Goal: Information Seeking & Learning: Learn about a topic

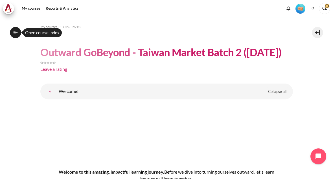
click at [17, 36] on button "Open course index" at bounding box center [15, 32] width 11 height 11
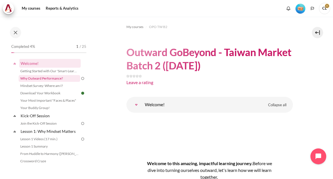
click at [58, 81] on link "Why Outward Performance?" at bounding box center [50, 78] width 62 height 7
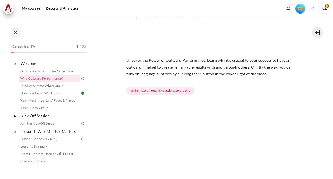
scroll to position [30, 0]
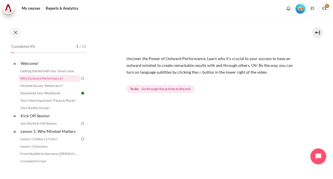
click at [185, 86] on span "Go through the activity to the end" at bounding box center [166, 88] width 49 height 5
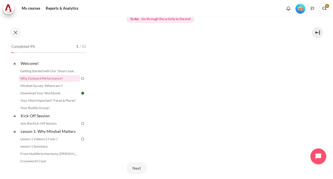
scroll to position [0, 0]
click at [31, 85] on link "Mindset Survey: Where am I?" at bounding box center [50, 85] width 62 height 7
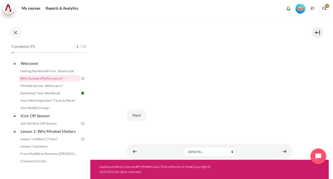
scroll to position [153, 0]
click at [132, 115] on button "Next" at bounding box center [137, 115] width 20 height 12
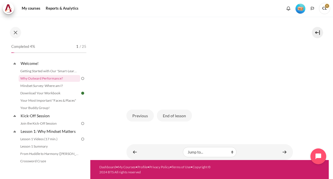
click at [174, 113] on button "End of lesson" at bounding box center [174, 115] width 35 height 12
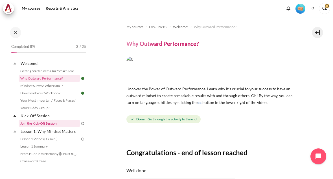
click at [31, 123] on link "Join the Kick-Off Session" at bounding box center [50, 123] width 62 height 7
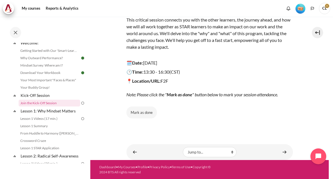
scroll to position [75, 0]
click at [149, 109] on button "Mark as done" at bounding box center [142, 112] width 31 height 12
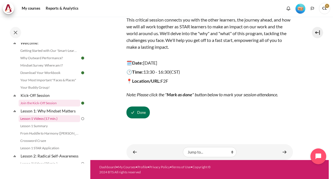
click at [55, 121] on link "Lesson 1 Videos (17 min.)" at bounding box center [50, 118] width 62 height 7
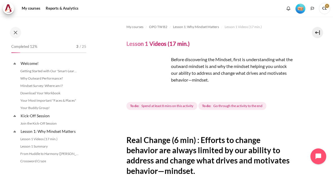
scroll to position [36, 0]
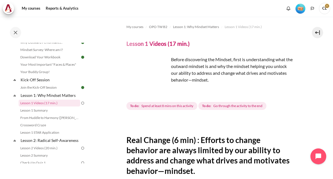
click at [163, 86] on img "Content" at bounding box center [148, 77] width 42 height 42
click at [164, 87] on img "Content" at bounding box center [148, 77] width 42 height 42
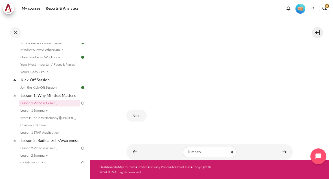
scroll to position [249, 0]
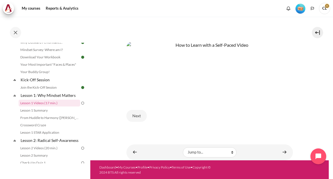
click at [144, 114] on button "Next" at bounding box center [137, 116] width 20 height 12
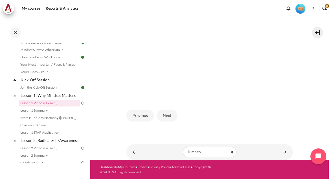
scroll to position [150, 0]
click at [166, 117] on button "Next" at bounding box center [167, 115] width 20 height 12
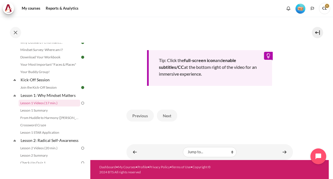
scroll to position [241, 0]
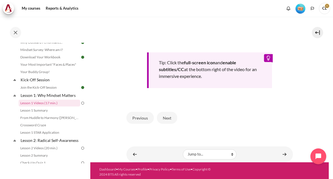
click at [166, 118] on button "Next" at bounding box center [167, 118] width 20 height 12
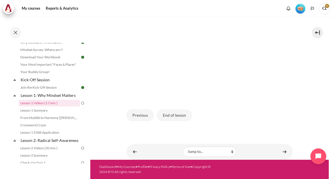
scroll to position [150, 0]
click at [170, 117] on button "End of lesson" at bounding box center [174, 115] width 35 height 12
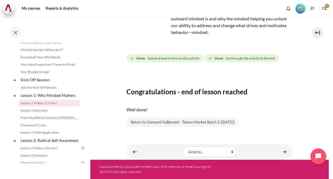
scroll to position [47, 0]
click at [26, 149] on link "Lesson 2 Videos (20 min.)" at bounding box center [50, 147] width 62 height 7
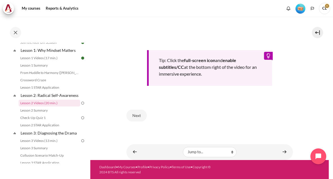
scroll to position [242, 0]
click at [149, 107] on div "Next" at bounding box center [210, 115] width 167 height 23
click at [140, 118] on button "Next" at bounding box center [137, 116] width 20 height 12
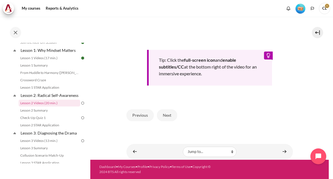
scroll to position [238, 0]
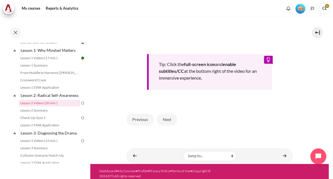
click at [168, 120] on button "Next" at bounding box center [167, 119] width 20 height 12
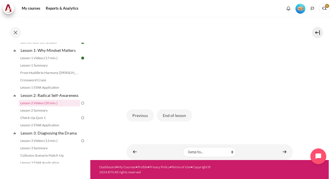
scroll to position [149, 0]
click at [179, 114] on button "End of lesson" at bounding box center [174, 115] width 35 height 12
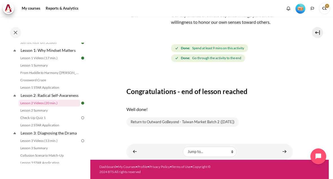
scroll to position [46, 0]
click at [84, 115] on img at bounding box center [82, 117] width 5 height 5
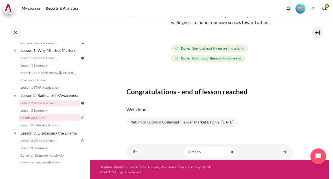
click at [44, 119] on link "Check-Up Quiz 1" at bounding box center [50, 117] width 62 height 7
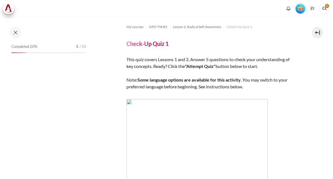
scroll to position [96, 0]
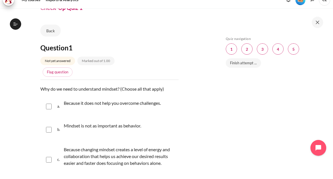
scroll to position [27, 0]
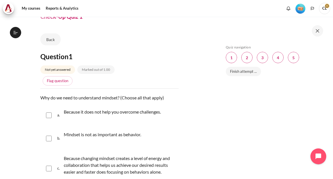
click at [327, 36] on div "Skip Quiz navigation Quiz navigation Question 1 This page Question 2 This page …" at bounding box center [274, 98] width 119 height 162
click at [314, 35] on button at bounding box center [317, 30] width 11 height 11
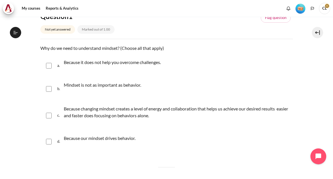
scroll to position [76, 0]
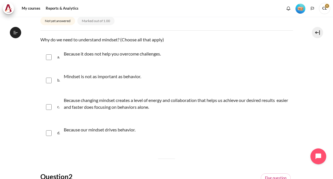
click at [49, 109] on input "Content" at bounding box center [49, 107] width 6 height 6
checkbox input "true"
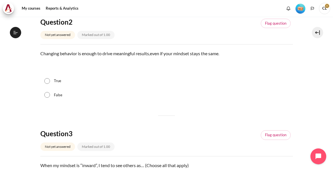
scroll to position [222, 0]
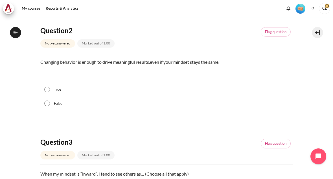
click at [55, 104] on label "False" at bounding box center [58, 104] width 8 height 6
click at [50, 104] on input "False" at bounding box center [47, 103] width 6 height 6
radio input "true"
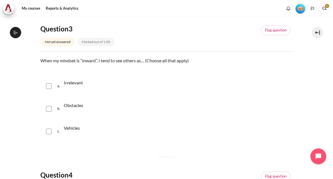
scroll to position [334, 0]
click at [50, 110] on input "Content" at bounding box center [49, 109] width 6 height 6
checkbox input "true"
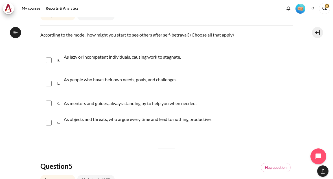
scroll to position [506, 0]
click at [56, 86] on div "b. As people who have their own needs, goals, and challenges." at bounding box center [166, 83] width 253 height 23
click at [51, 83] on input "Content" at bounding box center [49, 83] width 6 height 6
checkbox input "true"
click at [50, 104] on input "Content" at bounding box center [49, 103] width 6 height 6
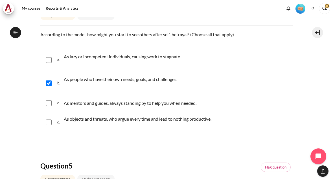
checkbox input "true"
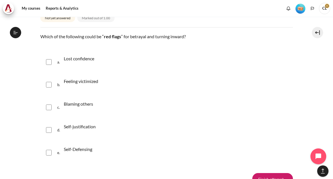
scroll to position [665, 0]
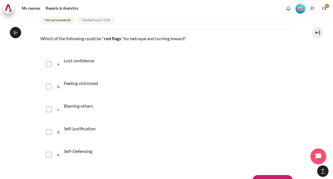
click at [51, 64] on input "Content" at bounding box center [49, 64] width 6 height 6
checkbox input "true"
click at [50, 96] on div "b. Feeling victimized" at bounding box center [166, 86] width 253 height 21
click at [48, 88] on input "Content" at bounding box center [49, 87] width 6 height 6
checkbox input "true"
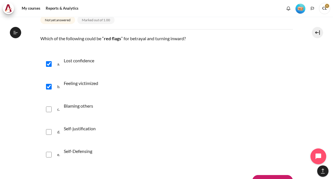
click at [50, 109] on input "Content" at bounding box center [49, 109] width 6 height 6
checkbox input "true"
click at [51, 130] on input "Content" at bounding box center [49, 132] width 6 height 6
checkbox input "true"
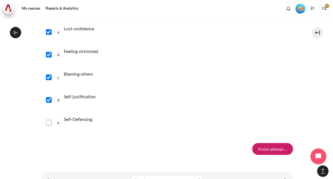
scroll to position [699, 0]
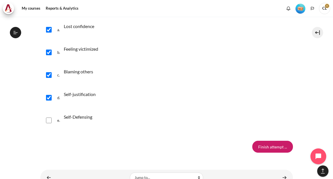
click at [56, 126] on div "e. Self-Defensing" at bounding box center [166, 119] width 253 height 21
click at [51, 119] on input "Content" at bounding box center [49, 120] width 6 height 6
checkbox input "true"
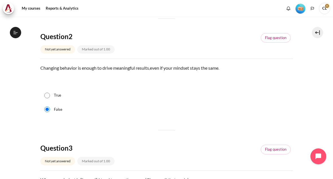
scroll to position [218, 0]
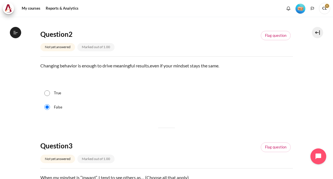
click at [48, 99] on div "True" at bounding box center [166, 93] width 253 height 14
click at [52, 93] on div "True" at bounding box center [166, 93] width 253 height 14
click at [54, 95] on label "True" at bounding box center [57, 93] width 7 height 6
click at [50, 95] on input "True" at bounding box center [47, 93] width 6 height 6
radio input "true"
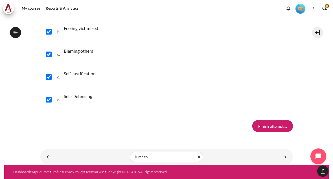
scroll to position [724, 0]
click at [278, 122] on input "Finish attempt ..." at bounding box center [273, 126] width 41 height 12
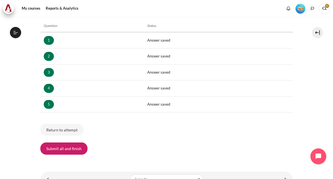
scroll to position [87, 0]
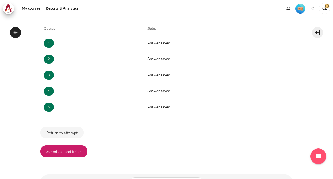
click at [77, 149] on button "Submit all and finish" at bounding box center [63, 151] width 47 height 12
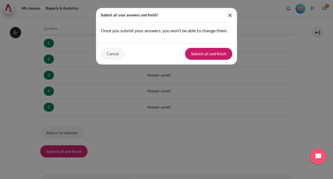
click at [215, 55] on button "Submit all and finish" at bounding box center [208, 54] width 47 height 12
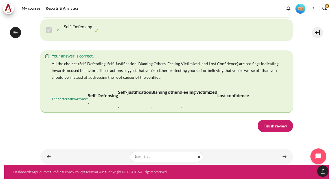
scroll to position [1258, 0]
click at [280, 120] on link "Finish review" at bounding box center [275, 126] width 35 height 12
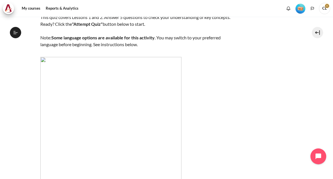
scroll to position [35, 0]
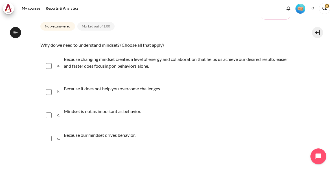
scroll to position [71, 0]
click at [58, 66] on span "a." at bounding box center [59, 65] width 5 height 23
checkbox input "true"
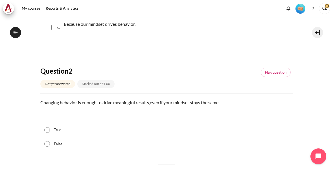
scroll to position [222, 0]
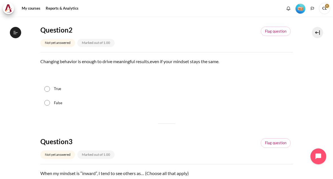
click at [48, 90] on input "True" at bounding box center [47, 89] width 6 height 6
radio input "true"
click at [49, 102] on input "False" at bounding box center [47, 103] width 6 height 6
radio input "true"
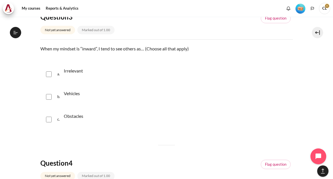
scroll to position [347, 0]
click at [51, 97] on input "Content" at bounding box center [49, 97] width 6 height 6
checkbox input "true"
click at [51, 119] on input "Content" at bounding box center [49, 119] width 6 height 6
checkbox input "true"
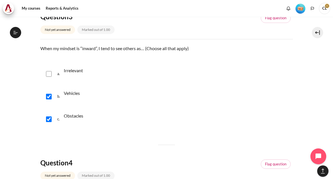
click at [51, 95] on input "Content" at bounding box center [49, 97] width 6 height 6
checkbox input "false"
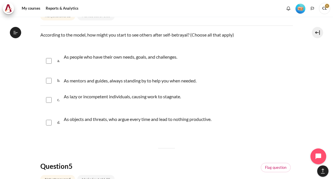
scroll to position [504, 0]
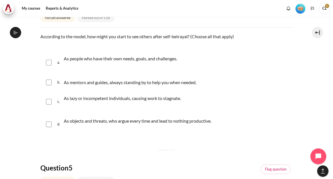
click at [192, 84] on p "As mentors and guides, always standing by to help you when needed." at bounding box center [131, 82] width 135 height 7
checkbox input "true"
click at [54, 60] on div "a. As people who have their own needs, goals, and challenges." at bounding box center [166, 62] width 253 height 23
click at [53, 61] on div "a. As people who have their own needs, goals, and challenges." at bounding box center [166, 62] width 253 height 23
click at [51, 60] on input "Content" at bounding box center [49, 63] width 6 height 6
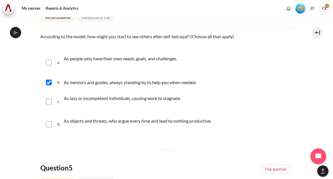
checkbox input "true"
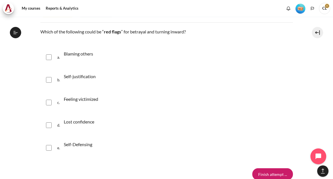
scroll to position [672, 0]
click at [50, 59] on input "Content" at bounding box center [49, 57] width 6 height 6
checkbox input "true"
click at [49, 75] on div "b. Self-justification" at bounding box center [166, 79] width 253 height 21
click at [55, 74] on div "b. Self-justification" at bounding box center [166, 79] width 253 height 21
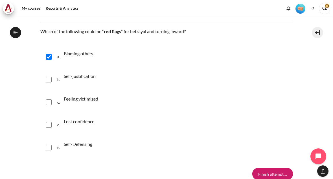
click at [51, 79] on input "Content" at bounding box center [49, 80] width 6 height 6
checkbox input "true"
click at [53, 98] on div "c. Feeling victimized" at bounding box center [166, 101] width 253 height 21
click at [51, 102] on input "Content" at bounding box center [49, 102] width 6 height 6
checkbox input "true"
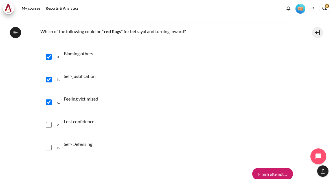
click at [52, 123] on div "d. Lost confidence" at bounding box center [166, 124] width 253 height 21
click at [51, 124] on input "Content" at bounding box center [49, 125] width 6 height 6
checkbox input "true"
click at [50, 148] on input "Content" at bounding box center [49, 147] width 6 height 6
checkbox input "true"
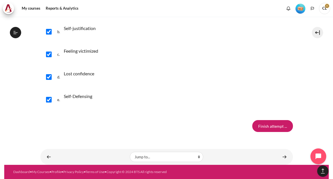
scroll to position [724, 0]
click at [281, 120] on input "Finish attempt ..." at bounding box center [273, 126] width 41 height 12
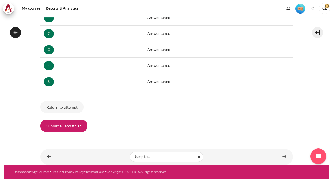
scroll to position [112, 0]
click at [69, 124] on button "Submit all and finish" at bounding box center [63, 126] width 47 height 12
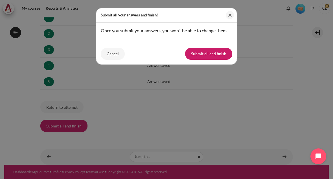
click at [221, 52] on button "Submit all and finish" at bounding box center [208, 54] width 47 height 12
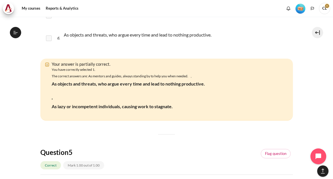
scroll to position [815, 0]
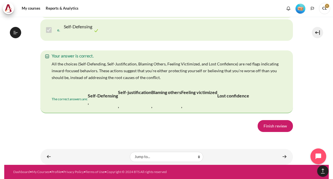
scroll to position [1227, 0]
click at [278, 120] on link "Finish review" at bounding box center [275, 126] width 35 height 12
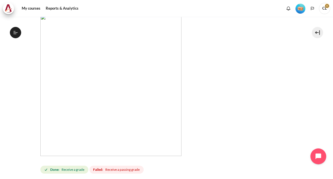
scroll to position [84, 0]
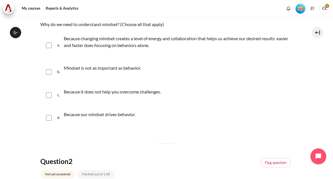
scroll to position [101, 0]
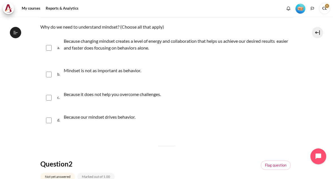
click at [237, 42] on p "Because changing mindset creates a level of energy and collaboration that helps…" at bounding box center [177, 45] width 227 height 14
checkbox input "true"
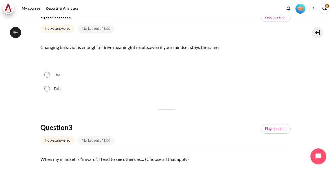
scroll to position [242, 0]
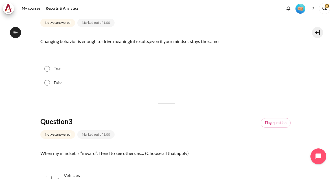
click at [61, 66] on label "True" at bounding box center [57, 69] width 7 height 6
click at [50, 66] on input "True" at bounding box center [47, 69] width 6 height 6
radio input "true"
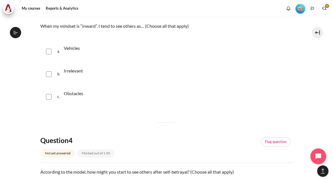
scroll to position [372, 0]
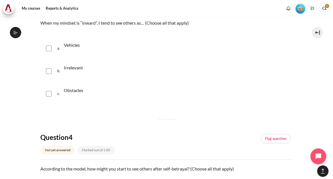
click at [49, 91] on input "Content" at bounding box center [49, 94] width 6 height 6
checkbox input "true"
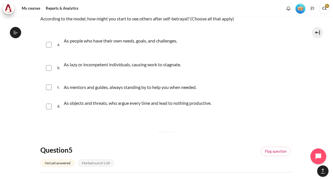
scroll to position [520, 0]
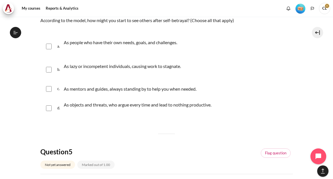
click at [170, 92] on div "As mentors and guides, always standing by to help you when needed." at bounding box center [131, 88] width 135 height 9
checkbox input "true"
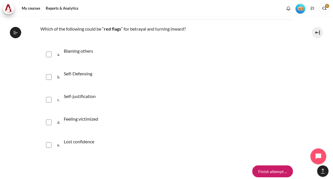
scroll to position [669, 0]
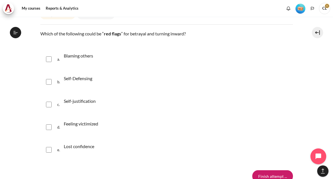
click at [50, 58] on input "Content" at bounding box center [49, 59] width 6 height 6
checkbox input "true"
click at [51, 83] on input "Content" at bounding box center [49, 82] width 6 height 6
checkbox input "true"
click at [53, 103] on div "c. Self-justification" at bounding box center [166, 104] width 253 height 21
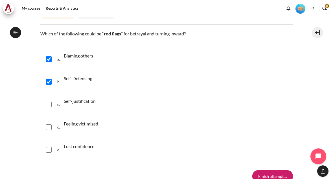
click at [51, 106] on input "Content" at bounding box center [49, 104] width 6 height 6
checkbox input "true"
click at [51, 124] on input "Content" at bounding box center [49, 127] width 6 height 6
checkbox input "true"
click at [51, 150] on input "Content" at bounding box center [49, 150] width 6 height 6
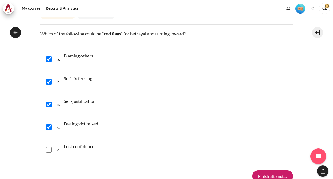
checkbox input "true"
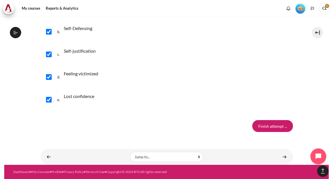
scroll to position [724, 0]
click at [280, 120] on input "Finish attempt ..." at bounding box center [273, 126] width 41 height 12
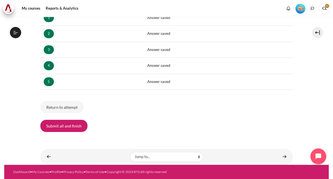
scroll to position [116, 0]
click at [69, 121] on button "Submit all and finish" at bounding box center [63, 126] width 47 height 12
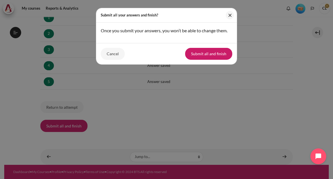
click at [221, 53] on button "Submit all and finish" at bounding box center [208, 54] width 47 height 12
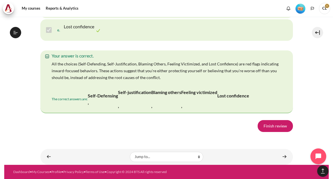
scroll to position [1242, 0]
click at [274, 120] on link "Finish review" at bounding box center [275, 126] width 35 height 12
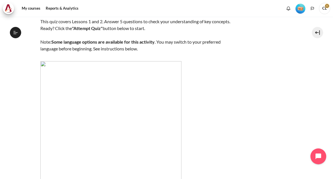
scroll to position [38, 0]
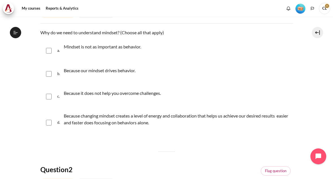
scroll to position [101, 0]
click at [267, 118] on p "Because changing mindset creates a level of energy and collaboration that helps…" at bounding box center [177, 119] width 227 height 14
checkbox input "true"
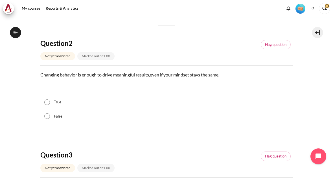
scroll to position [213, 0]
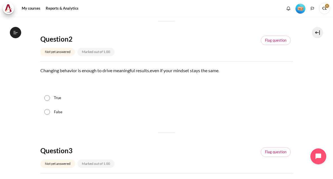
click at [48, 111] on input "False" at bounding box center [47, 112] width 6 height 6
radio input "true"
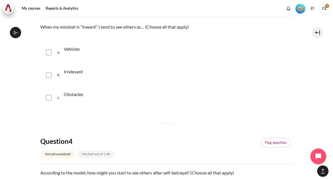
scroll to position [376, 0]
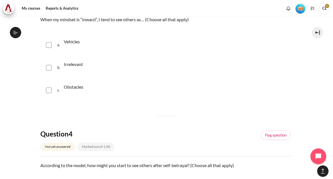
click at [51, 87] on input "Content" at bounding box center [49, 90] width 6 height 6
checkbox input "true"
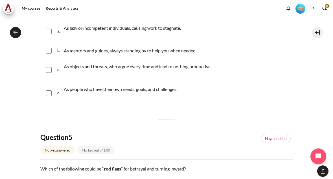
scroll to position [534, 0]
click at [153, 55] on div "As mentors and guides, always standing by to help you when needed." at bounding box center [131, 51] width 135 height 9
checkbox input "true"
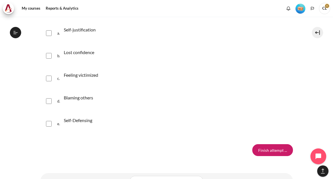
scroll to position [695, 0]
click at [51, 32] on input "Content" at bounding box center [49, 34] width 6 height 6
checkbox input "true"
click at [49, 58] on input "Content" at bounding box center [49, 56] width 6 height 6
checkbox input "true"
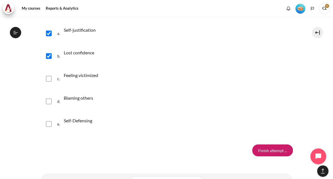
click at [51, 77] on input "Content" at bounding box center [49, 79] width 6 height 6
checkbox input "true"
click at [52, 99] on div "d. Blaming others" at bounding box center [166, 100] width 253 height 21
click at [49, 114] on div "e. Self-Defensing" at bounding box center [166, 123] width 253 height 21
click at [51, 99] on input "Content" at bounding box center [49, 101] width 6 height 6
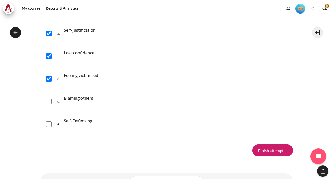
checkbox input "true"
click at [47, 121] on input "Content" at bounding box center [49, 124] width 6 height 6
checkbox input "true"
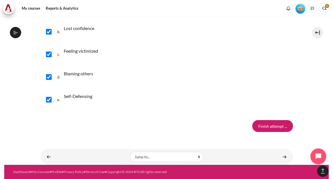
scroll to position [724, 0]
click at [278, 120] on input "Finish attempt ..." at bounding box center [273, 126] width 41 height 12
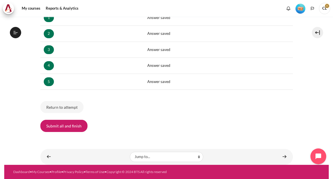
scroll to position [116, 0]
click at [74, 122] on button "Submit all and finish" at bounding box center [63, 126] width 47 height 12
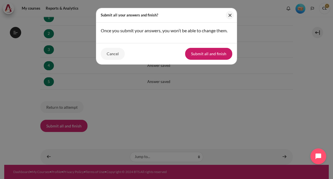
click at [219, 52] on button "Submit all and finish" at bounding box center [208, 54] width 47 height 12
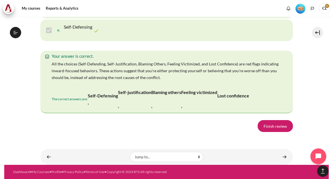
scroll to position [1211, 0]
click at [280, 122] on link "Finish review" at bounding box center [275, 126] width 35 height 12
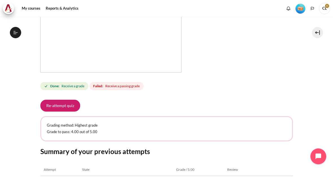
scroll to position [168, 0]
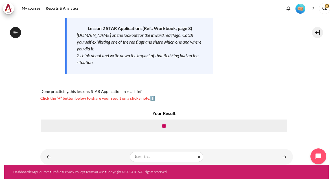
scroll to position [97, 0]
click at [165, 123] on link "Content" at bounding box center [163, 125] width 3 height 5
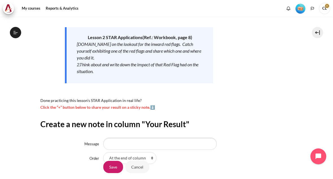
scroll to position [83, 0]
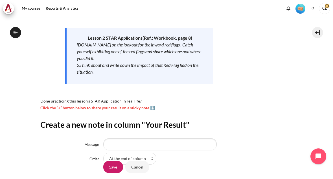
click at [155, 107] on span "Click the “+” button below to share your result on a sticky note.⬇️" at bounding box center [97, 107] width 115 height 5
click at [153, 109] on span "Click the “+” button below to share your result on a sticky note.⬇️" at bounding box center [97, 107] width 115 height 5
click at [139, 109] on span "Click the “+” button below to share your result on a sticky note.⬇️" at bounding box center [97, 107] width 115 height 5
click at [148, 111] on div "My courses OPO TW B2 Lesson 2: Radical Self-Awareness Lesson 2 STAR Application…" at bounding box center [166, 60] width 253 height 253
click at [150, 108] on span "Click the “+” button below to share your result on a sticky note.⬇️" at bounding box center [97, 107] width 115 height 5
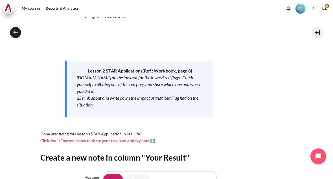
scroll to position [49, 0]
click at [186, 74] on p "Lesson 2 STAR Application s (Ref.: Workbook, page 8)" at bounding box center [140, 71] width 126 height 7
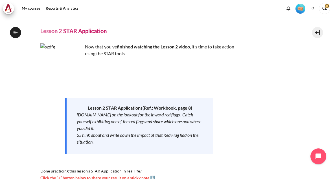
scroll to position [13, 0]
click at [73, 76] on img "Content" at bounding box center [61, 64] width 42 height 42
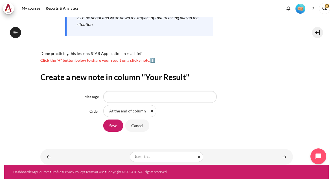
scroll to position [135, 0]
click at [115, 120] on input "Save" at bounding box center [113, 125] width 20 height 12
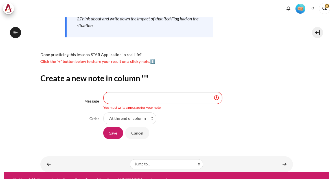
scroll to position [109, 0]
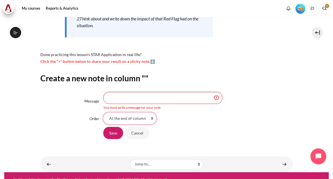
click at [154, 116] on select "At the end of column First place in column" at bounding box center [129, 118] width 53 height 12
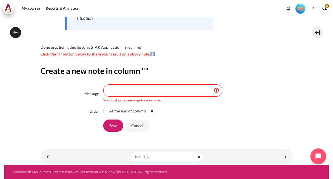
scroll to position [136, 0]
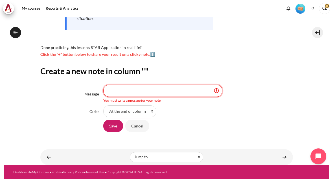
click at [162, 84] on input "Message" at bounding box center [162, 90] width 119 height 12
type input "I became defensive"
click at [118, 120] on input "Save" at bounding box center [113, 126] width 20 height 12
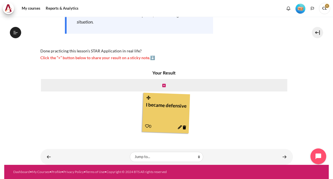
scroll to position [132, 0]
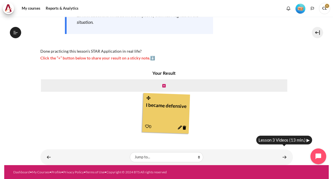
click at [284, 151] on link "Content" at bounding box center [284, 156] width 11 height 11
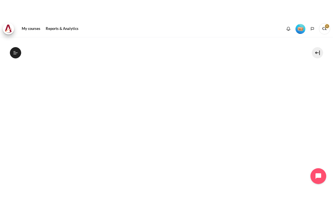
scroll to position [146, 0]
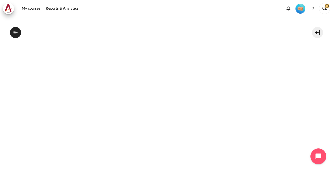
click at [319, 102] on section "My courses OPO TW B2 Lesson 3: Diagnosing the Drama Lesson 3 Videos (13 min.) L…" at bounding box center [166, 77] width 325 height 413
click at [313, 122] on section "My courses OPO TW B2 Lesson 3: Diagnosing the Drama Lesson 3 Videos (13 min.) L…" at bounding box center [166, 77] width 325 height 413
click at [18, 31] on icon at bounding box center [15, 32] width 5 height 5
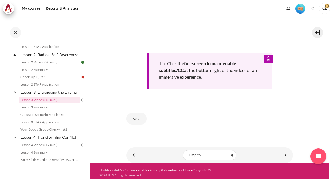
scroll to position [245, 0]
click at [146, 113] on button "Next" at bounding box center [137, 119] width 20 height 12
click at [134, 113] on button "Next" at bounding box center [137, 119] width 20 height 12
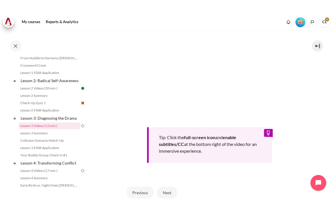
scroll to position [157, 0]
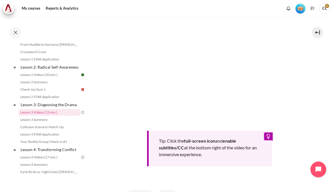
click at [310, 70] on section "My courses OPO TW B2 Lesson 3: Diagnosing the Drama Lesson 3 Videos (13 min.) L…" at bounding box center [209, 49] width 239 height 381
click at [319, 85] on section "My courses OPO TW B2 Lesson 3: Diagnosing the Drama Lesson 3 Videos (13 min.) L…" at bounding box center [209, 49] width 239 height 381
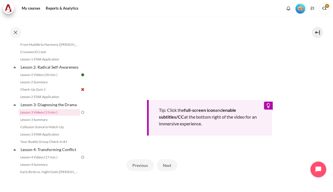
scroll to position [199, 0]
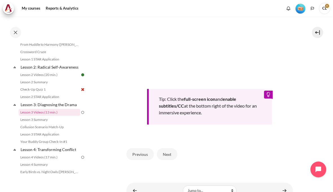
click at [173, 148] on button "Next" at bounding box center [167, 154] width 20 height 12
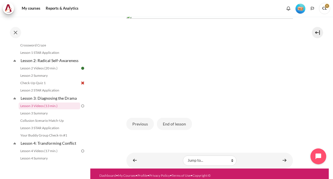
scroll to position [147, 0]
click at [179, 118] on button "End of lesson" at bounding box center [174, 124] width 35 height 12
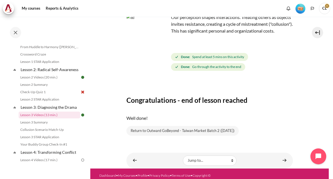
scroll to position [100, 0]
